Goal: Transaction & Acquisition: Subscribe to service/newsletter

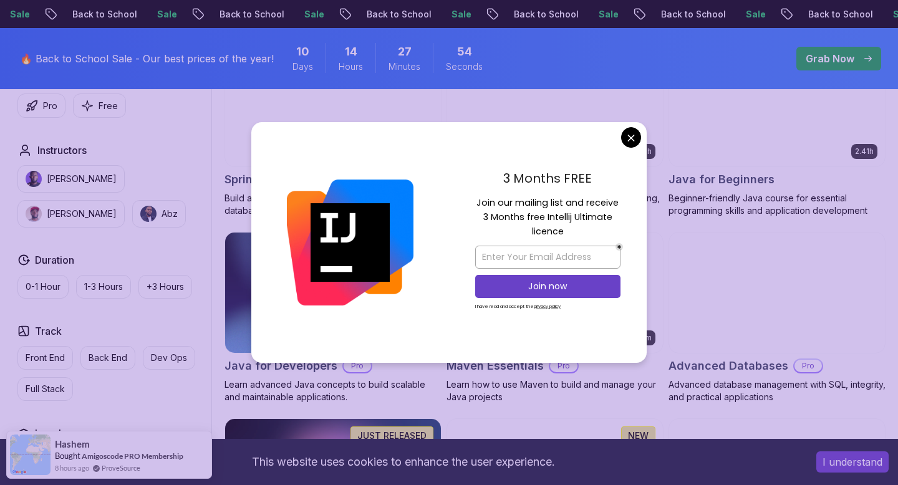
scroll to position [644, 0]
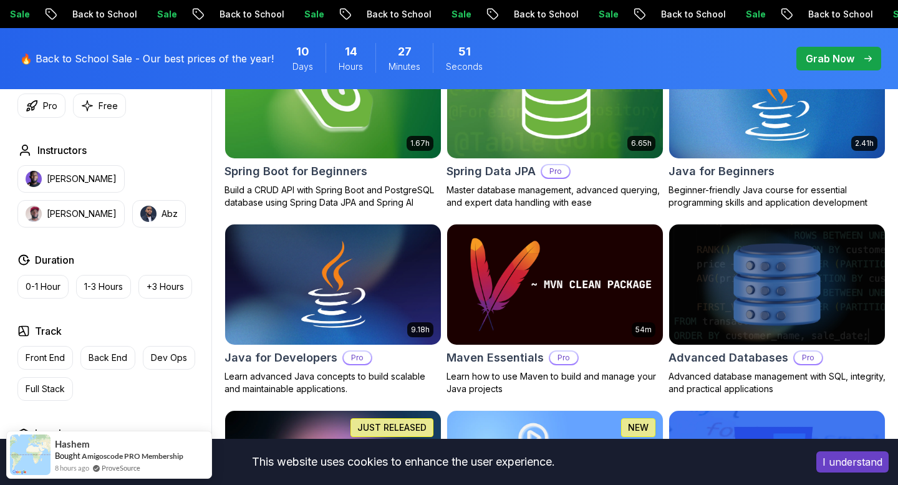
click at [79, 177] on p "[PERSON_NAME]" at bounding box center [82, 179] width 70 height 12
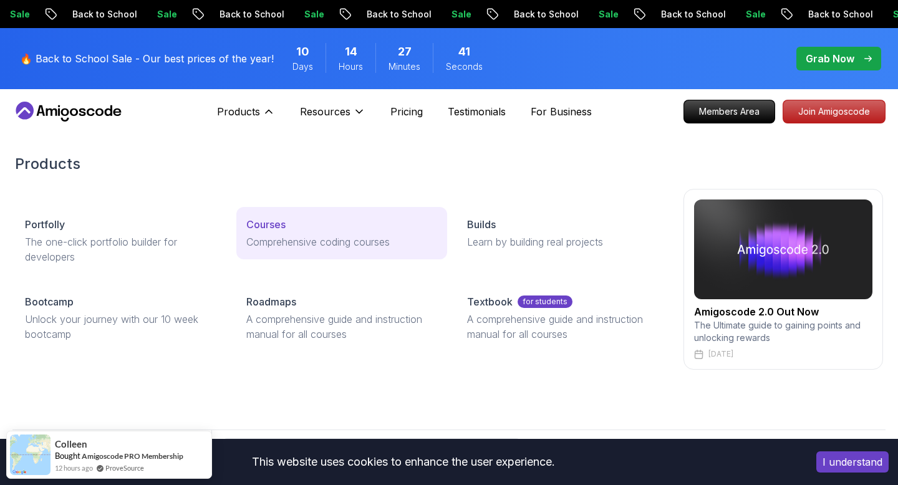
click at [294, 222] on div "Courses" at bounding box center [342, 224] width 192 height 15
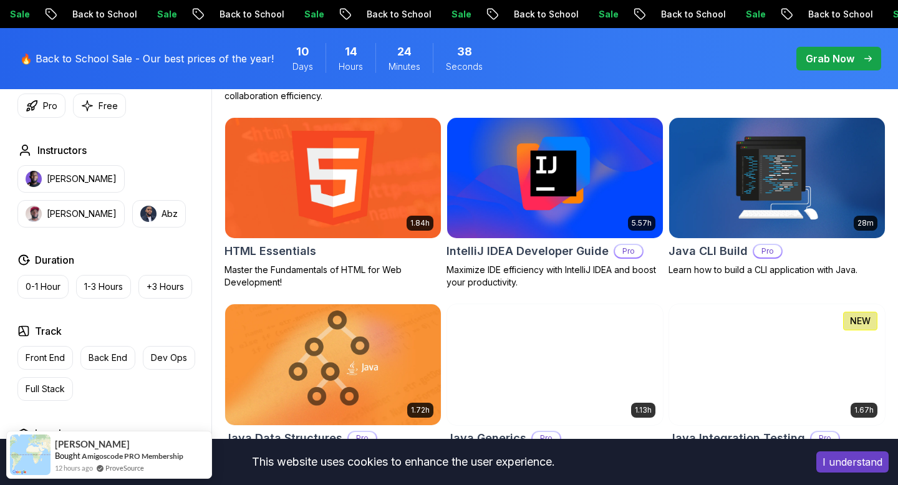
scroll to position [1557, 0]
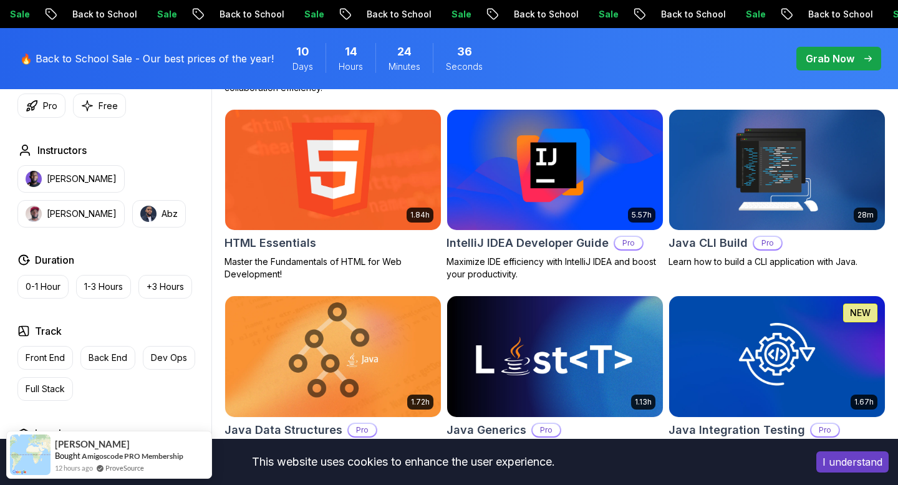
click at [854, 460] on button "I understand" at bounding box center [853, 462] width 72 height 21
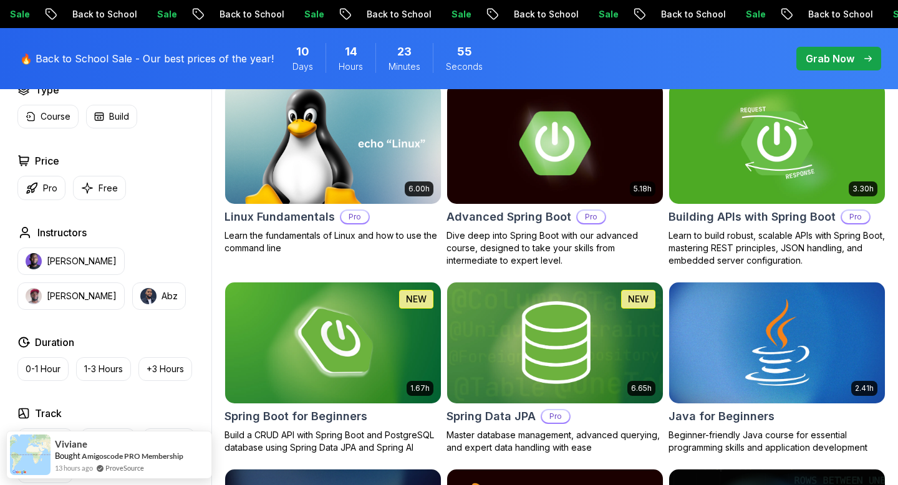
scroll to position [400, 0]
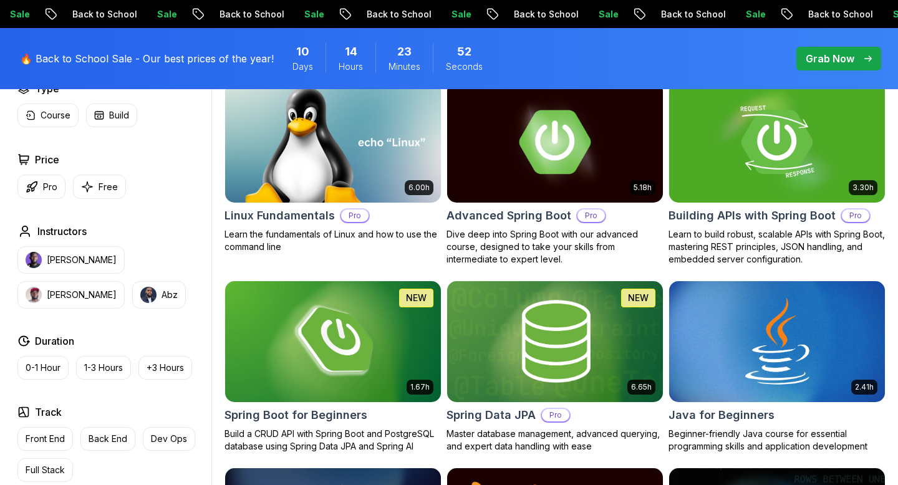
click at [849, 57] on p "Grab Now" at bounding box center [830, 58] width 49 height 15
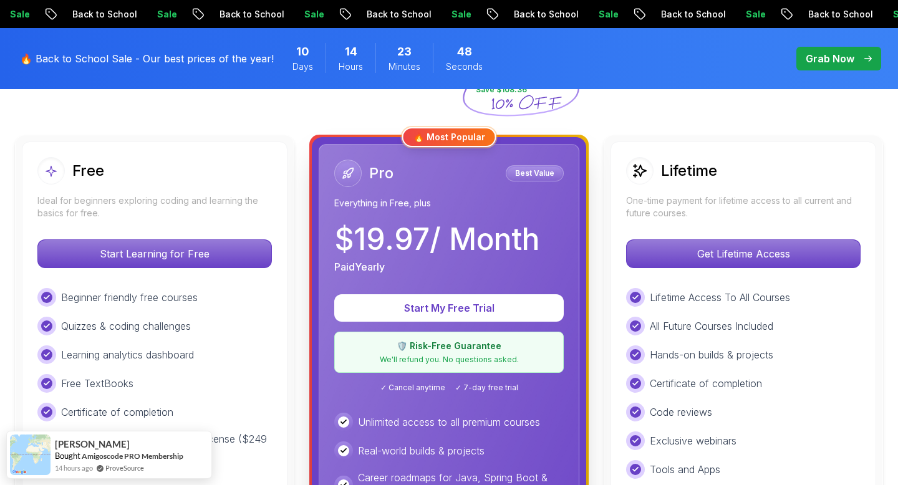
scroll to position [274, 0]
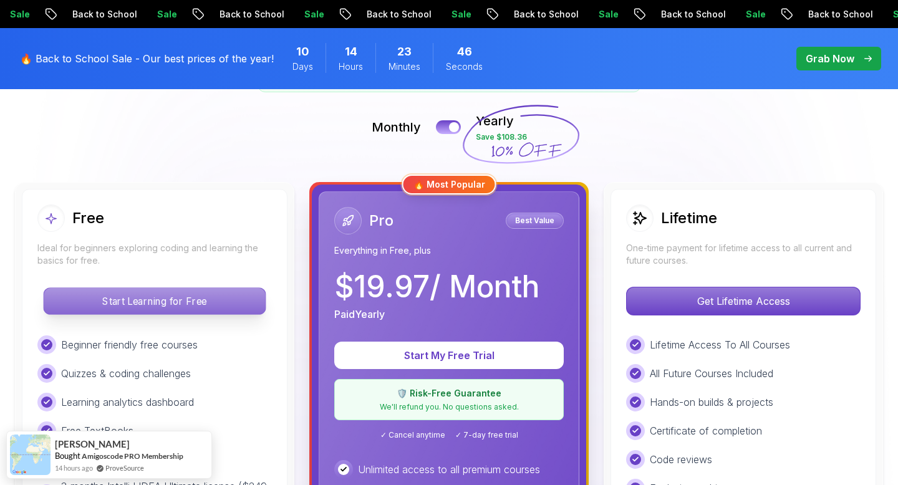
click at [257, 295] on p "Start Learning for Free" at bounding box center [155, 301] width 222 height 26
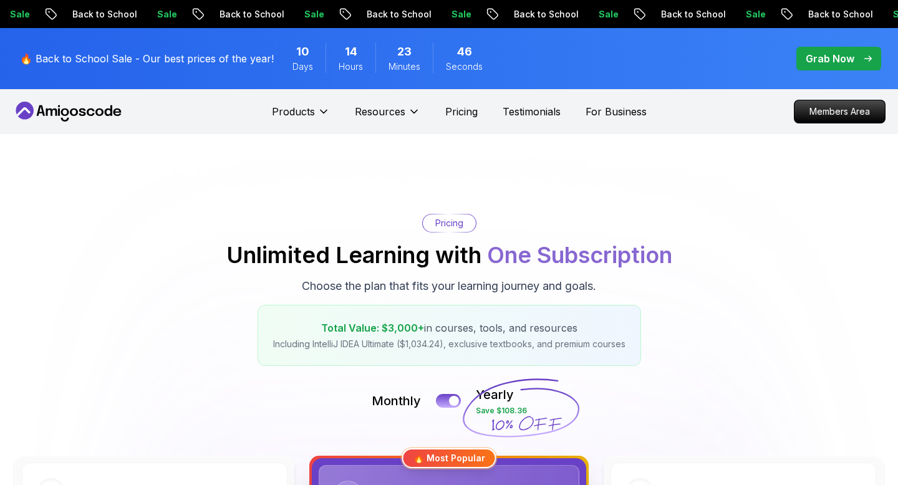
scroll to position [349, 0]
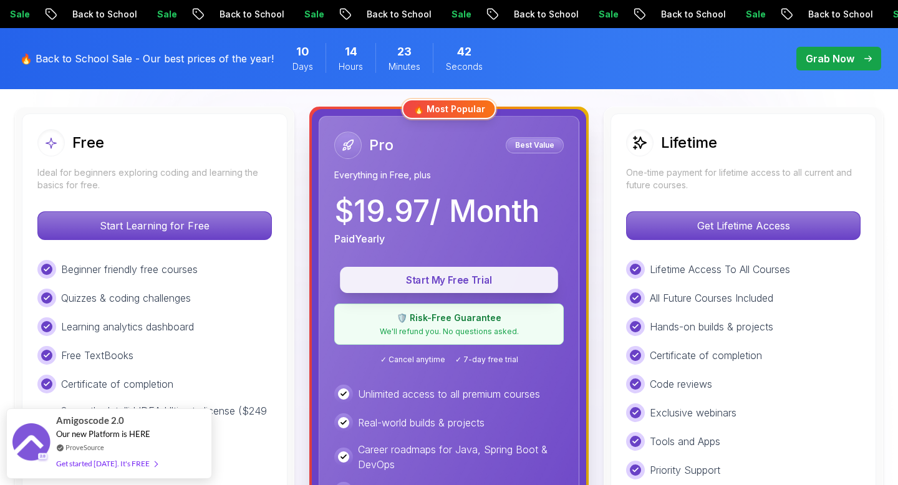
click at [476, 286] on p "Start My Free Trial" at bounding box center [449, 280] width 190 height 14
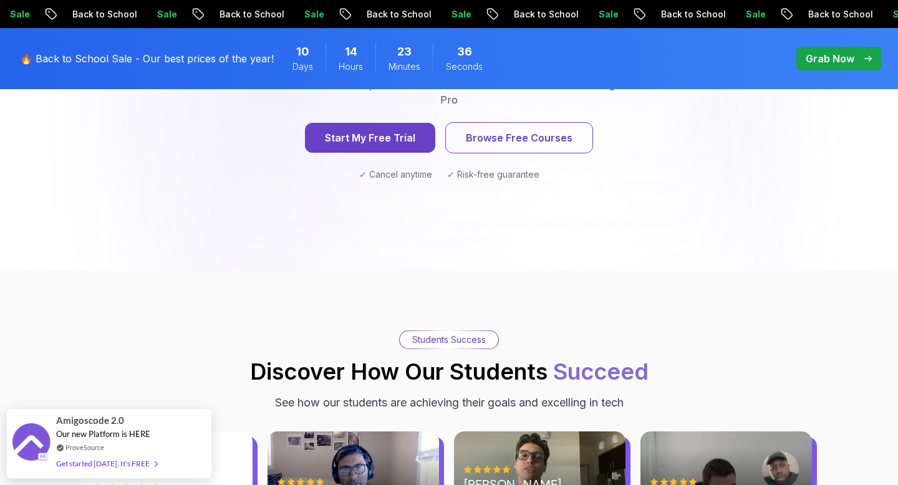
scroll to position [1574, 0]
